Goal: Transaction & Acquisition: Purchase product/service

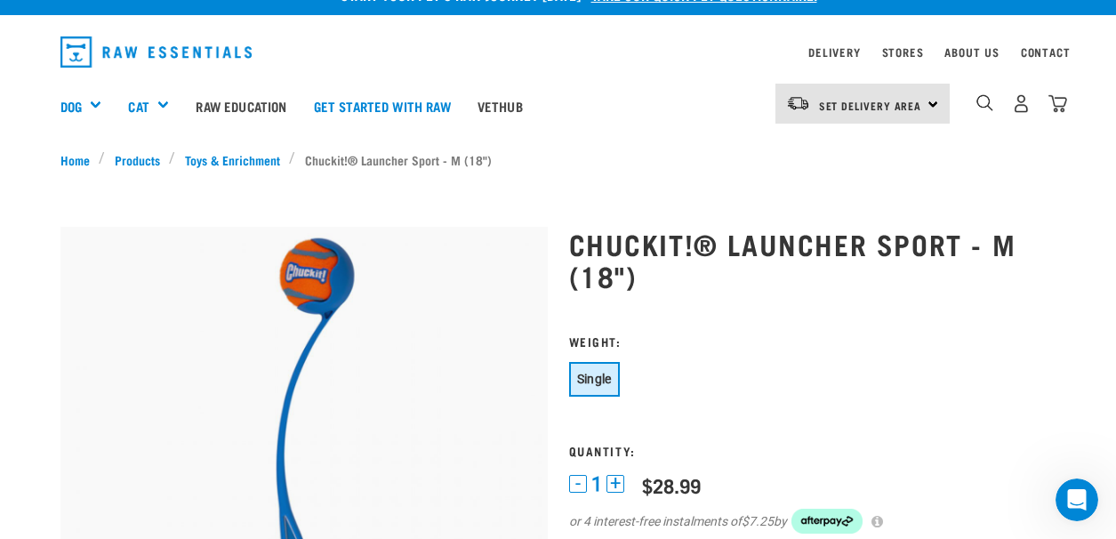
scroll to position [23, 0]
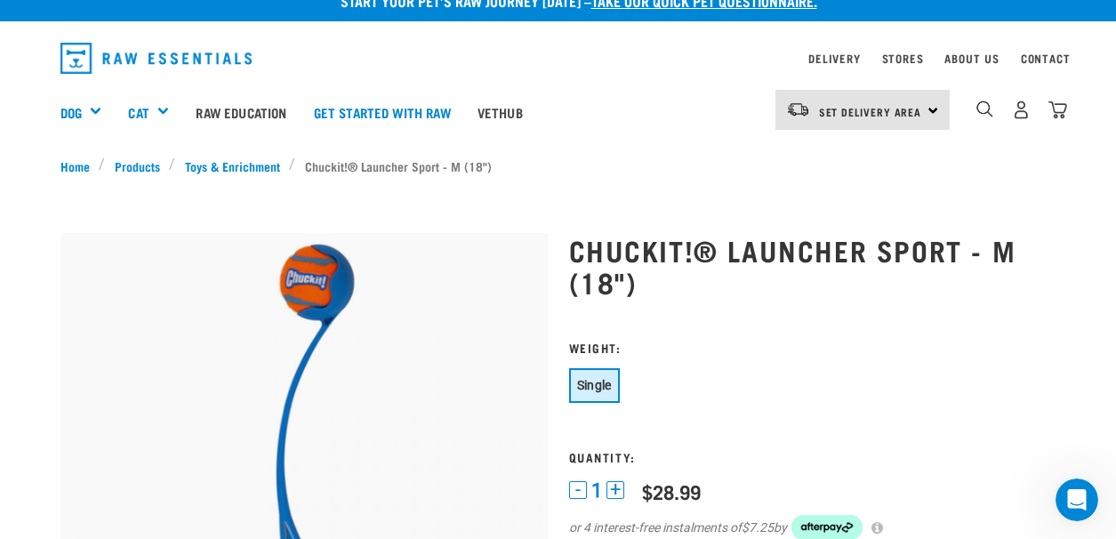
click at [599, 386] on span "Single" at bounding box center [594, 385] width 35 height 14
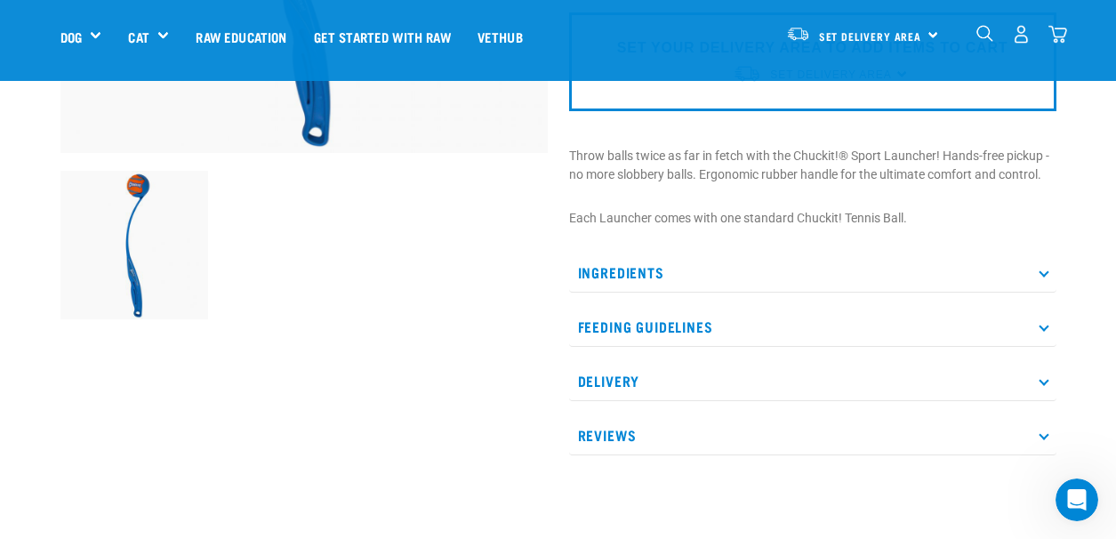
scroll to position [470, 0]
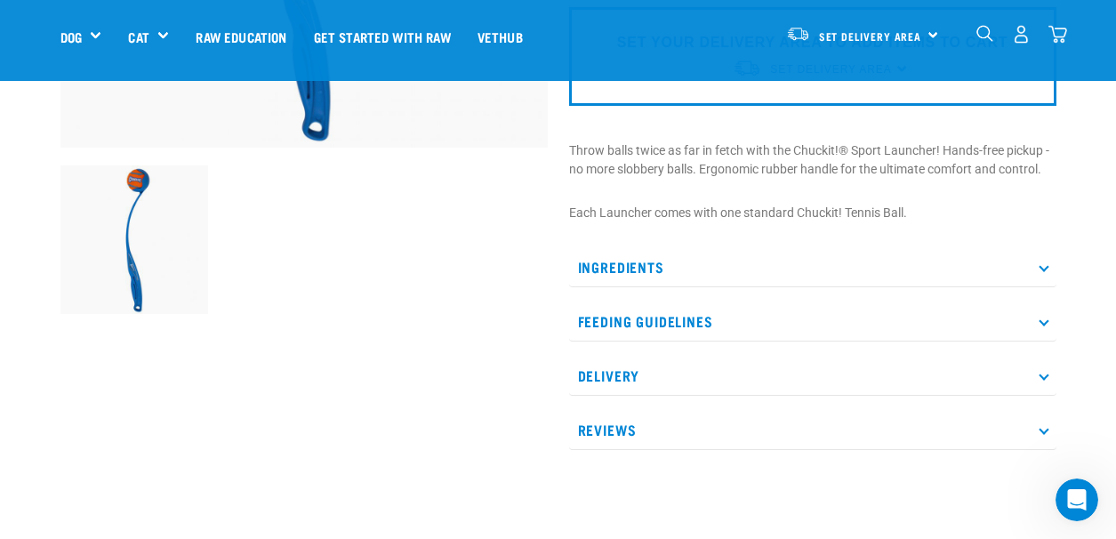
click at [1043, 264] on icon at bounding box center [1044, 267] width 10 height 10
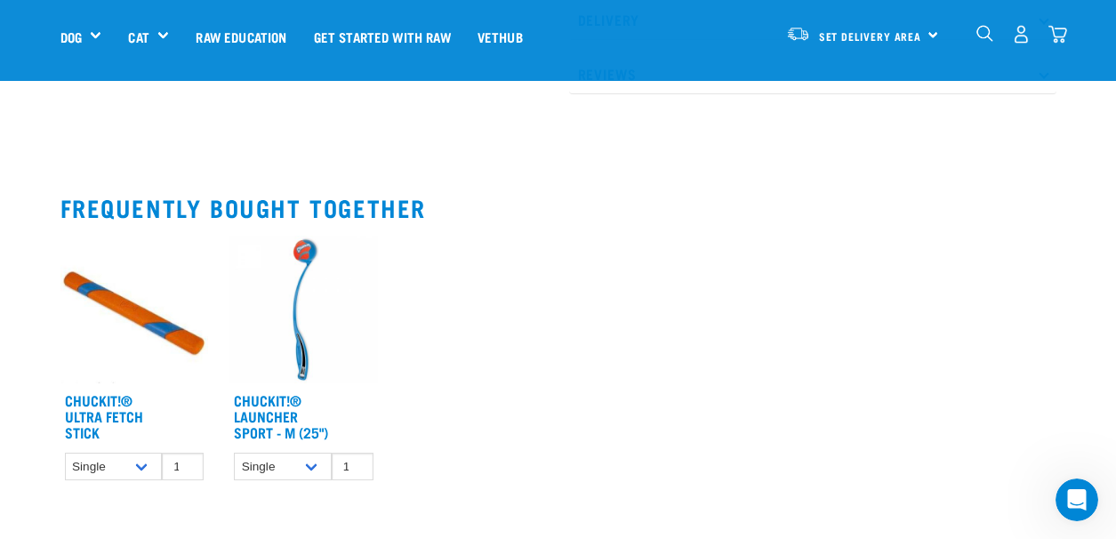
scroll to position [848, 0]
click at [318, 479] on select "Single" at bounding box center [283, 466] width 98 height 28
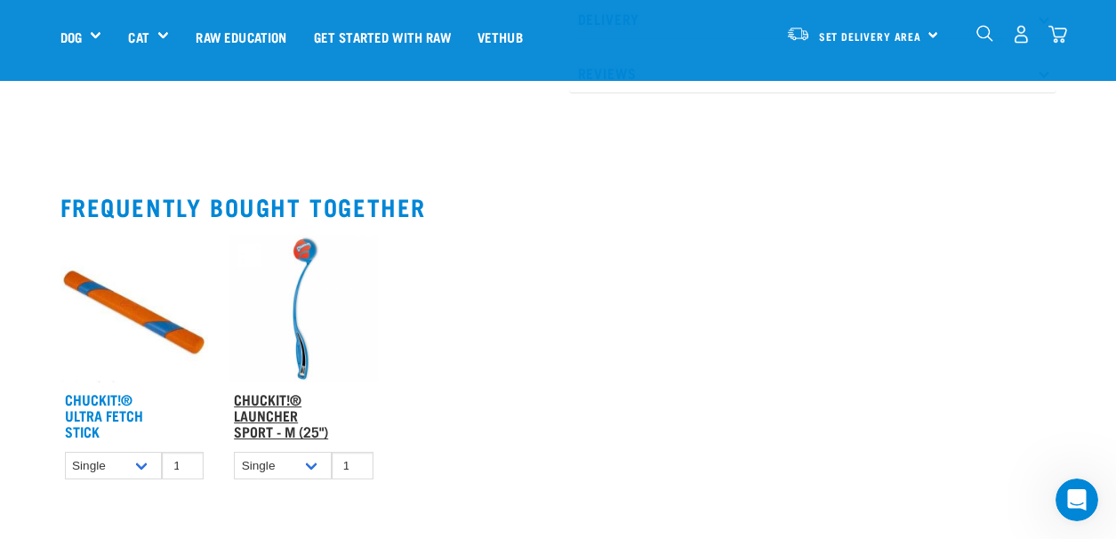
click at [267, 413] on link "Chuckit!® Launcher Sport - M (25")" at bounding box center [281, 415] width 94 height 40
click at [257, 400] on link "Chuckit!® Launcher Sport - M (25")" at bounding box center [281, 415] width 94 height 40
click at [275, 409] on link "Chuckit!® Launcher Sport - M (25")" at bounding box center [281, 415] width 94 height 40
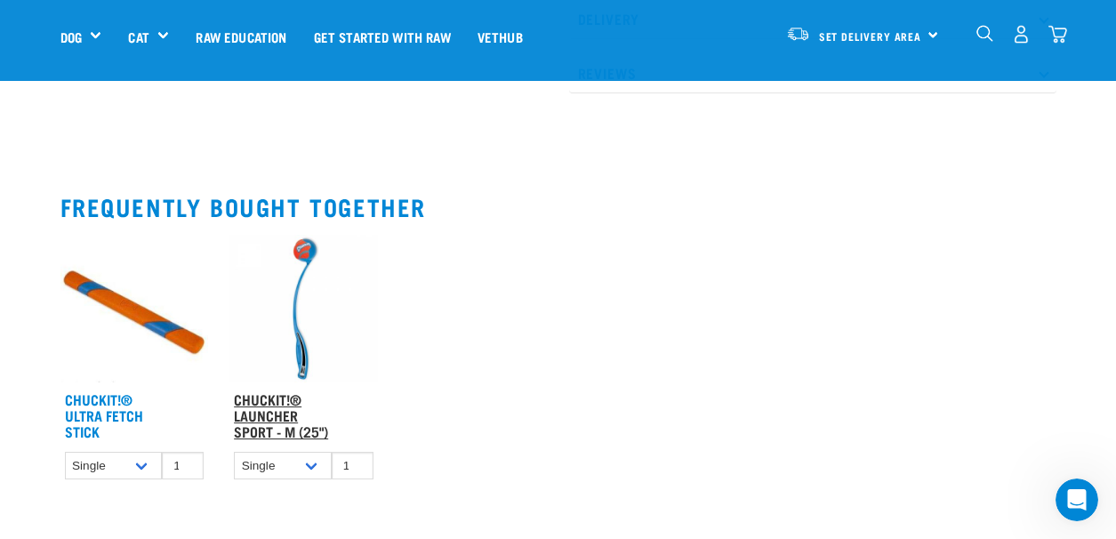
click at [275, 409] on link "Chuckit!® Launcher Sport - M (25")" at bounding box center [281, 415] width 94 height 40
